Goal: Transaction & Acquisition: Download file/media

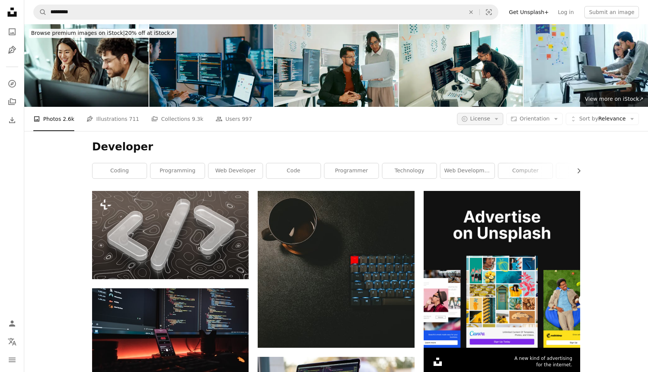
click at [491, 116] on span "License" at bounding box center [480, 119] width 20 height 6
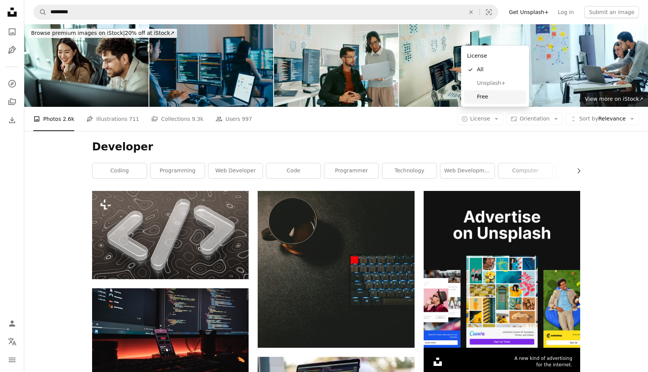
click at [496, 96] on span "Free" at bounding box center [500, 97] width 46 height 8
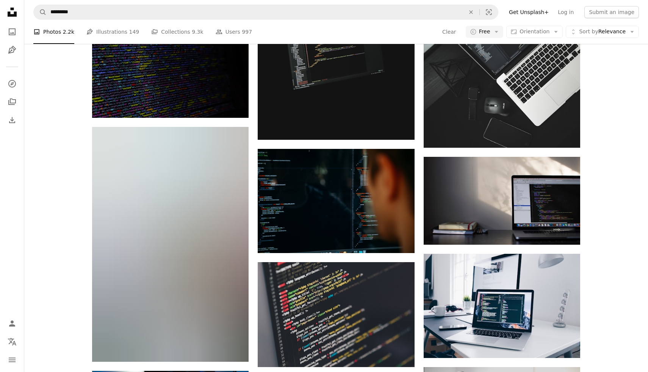
scroll to position [592, 0]
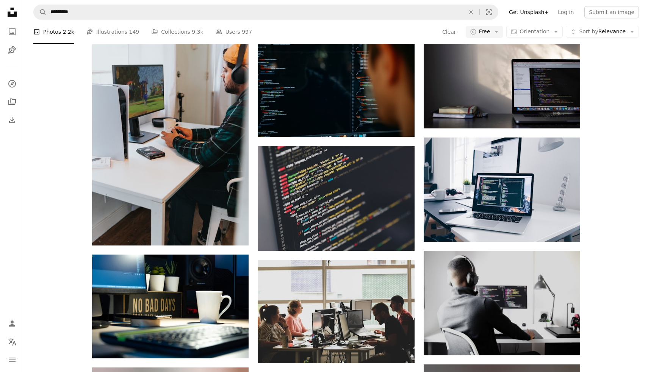
scroll to position [759, 0]
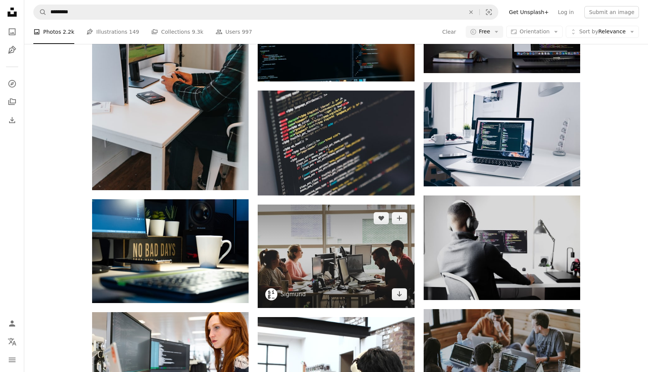
click at [372, 205] on img at bounding box center [336, 257] width 157 height 104
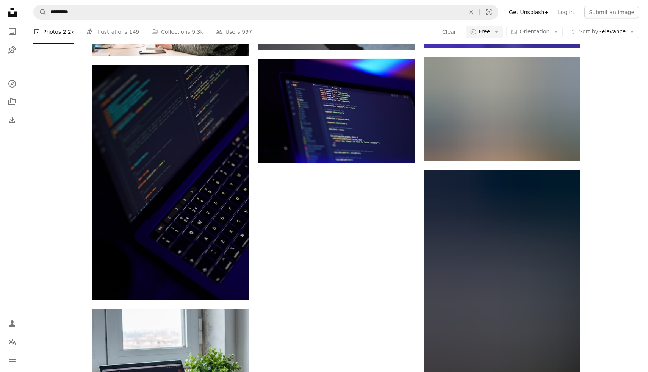
scroll to position [1961, 0]
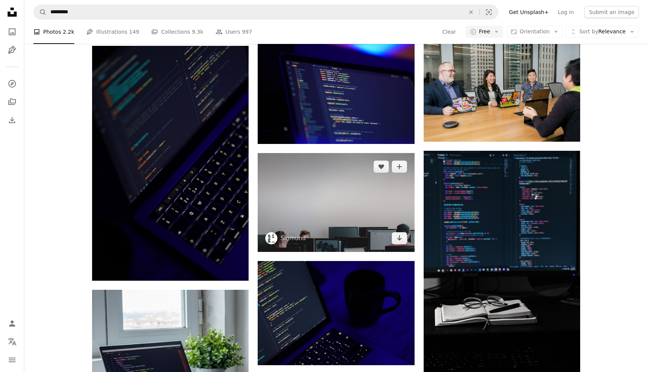
click at [347, 153] on img at bounding box center [336, 202] width 157 height 99
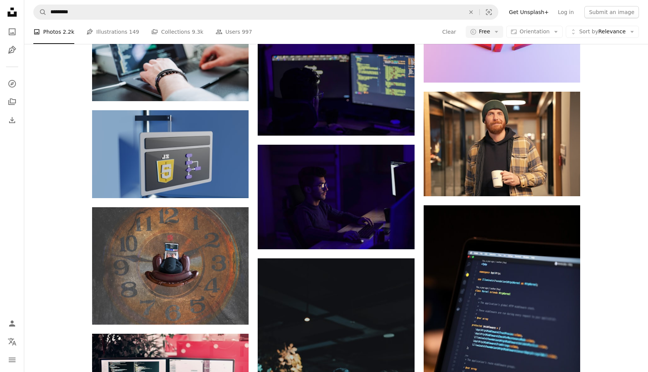
scroll to position [3581, 0]
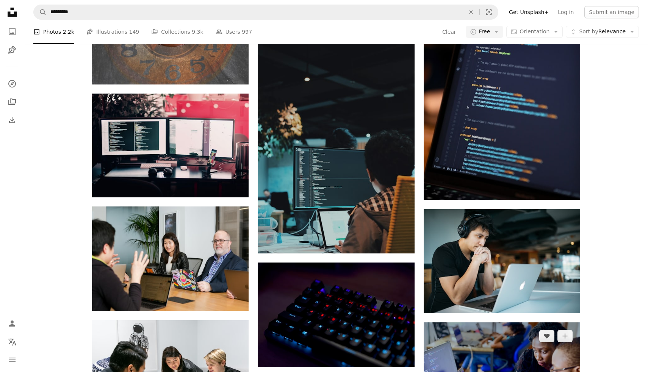
scroll to position [3885, 0]
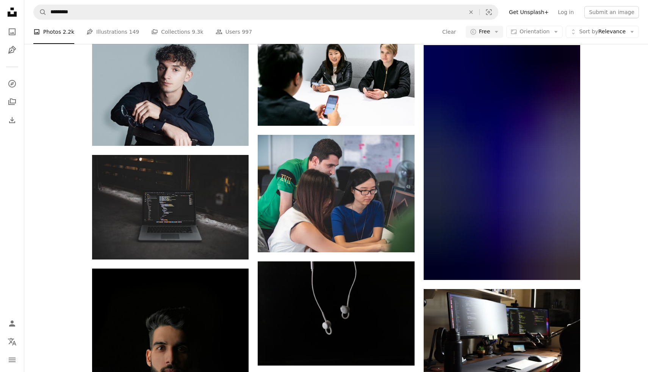
scroll to position [5912, 0]
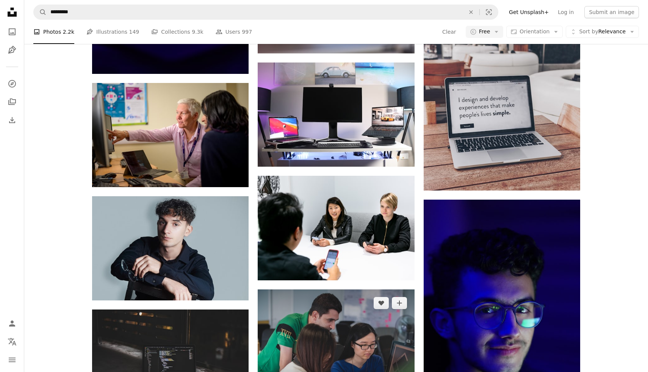
click at [332, 290] on img at bounding box center [336, 349] width 157 height 118
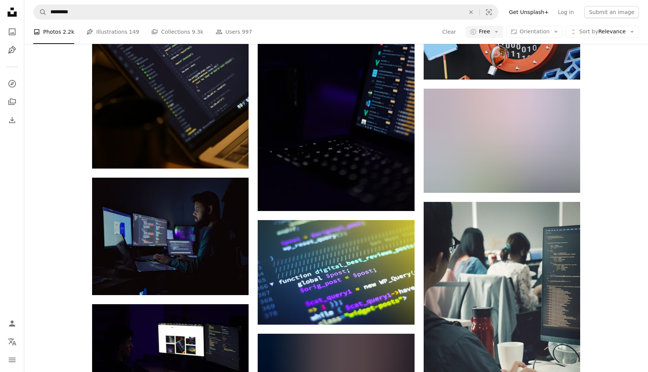
scroll to position [9243, 0]
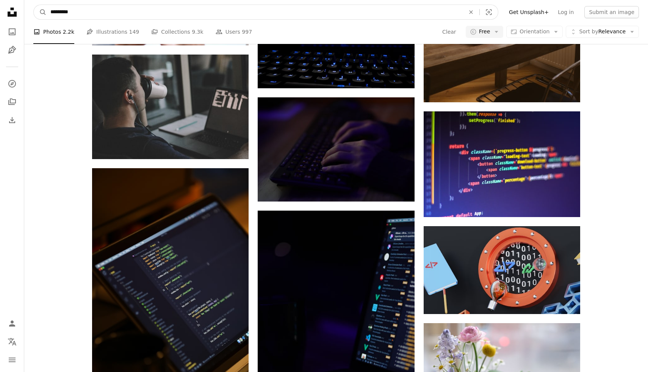
click at [355, 9] on input "*********" at bounding box center [255, 12] width 416 height 14
type input "********"
click button "A magnifying glass" at bounding box center [40, 12] width 13 height 14
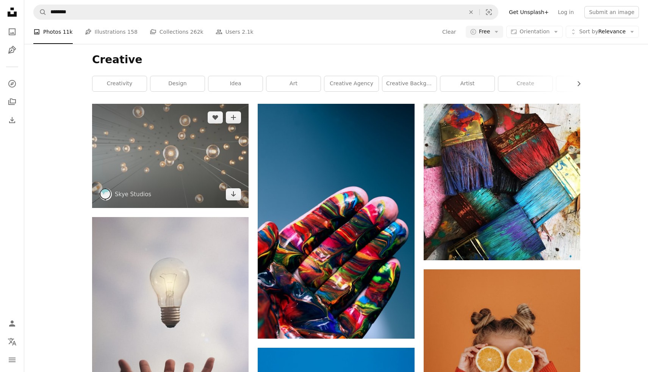
click at [202, 146] on img at bounding box center [170, 156] width 157 height 104
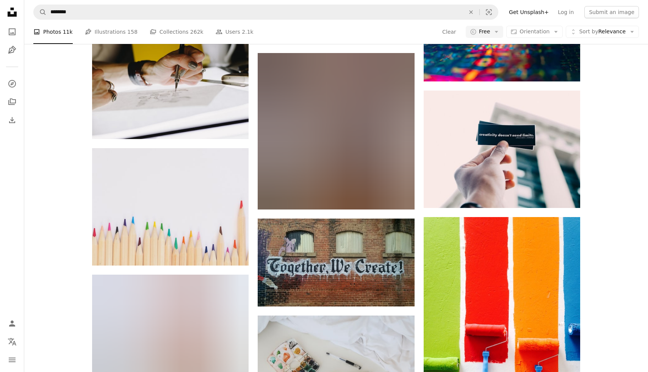
scroll to position [837, 0]
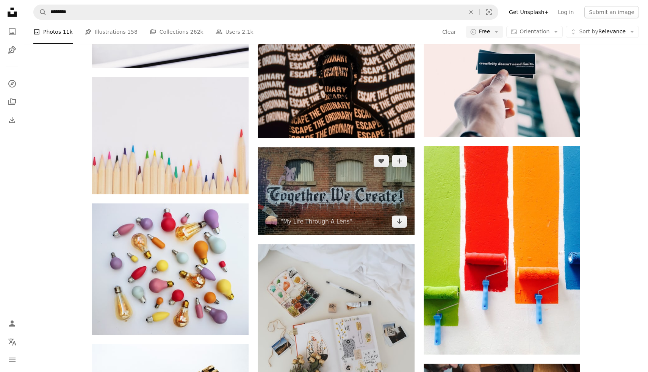
click at [396, 184] on img at bounding box center [336, 191] width 157 height 88
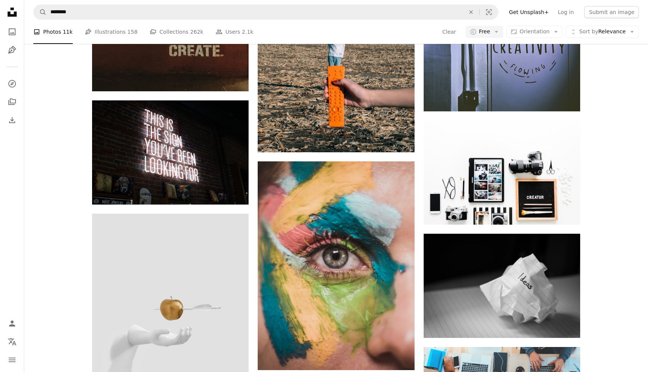
scroll to position [1815, 0]
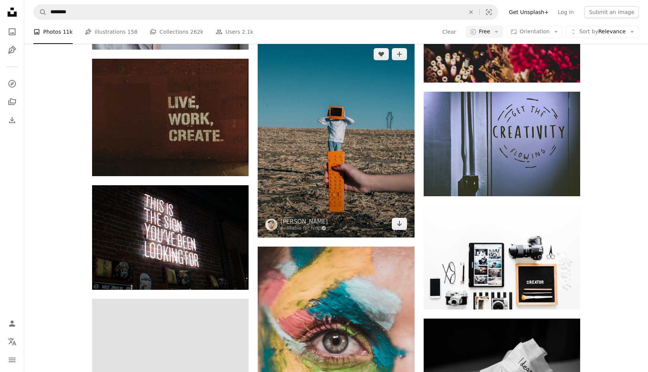
click at [365, 166] on img at bounding box center [336, 139] width 157 height 197
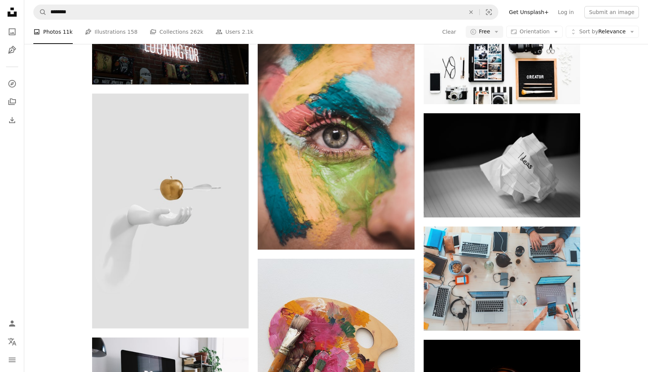
scroll to position [2039, 0]
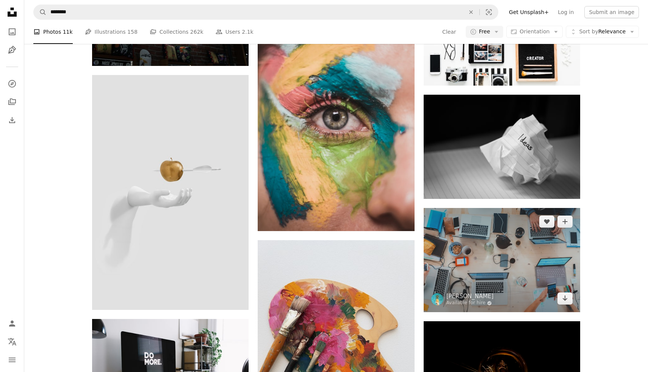
click at [462, 232] on img at bounding box center [502, 260] width 157 height 104
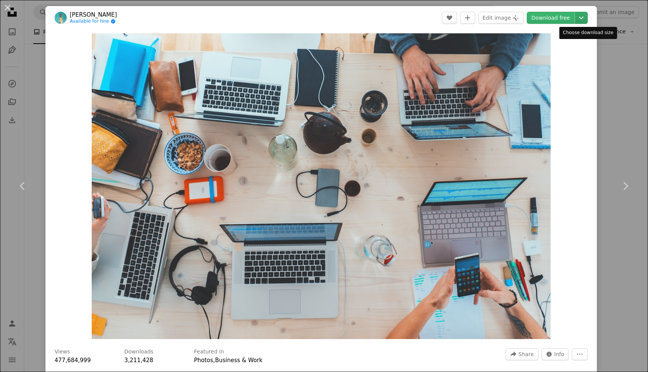
click at [586, 18] on icon "Chevron down" at bounding box center [581, 17] width 12 height 9
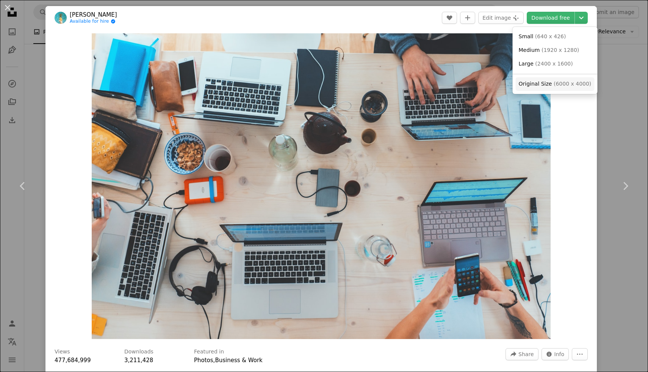
click at [569, 85] on span "( 6000 x 4000 )" at bounding box center [573, 84] width 38 height 6
